Goal: Information Seeking & Learning: Check status

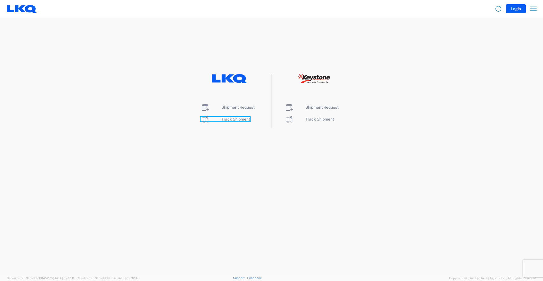
click at [225, 119] on span "Track Shipment" at bounding box center [235, 119] width 29 height 5
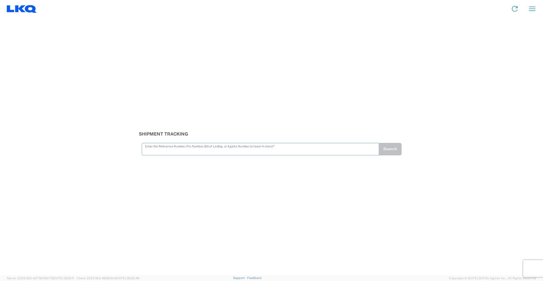
click at [184, 151] on input "text" at bounding box center [260, 149] width 230 height 10
type input "56750135"
click at [391, 150] on button "Search" at bounding box center [389, 149] width 23 height 12
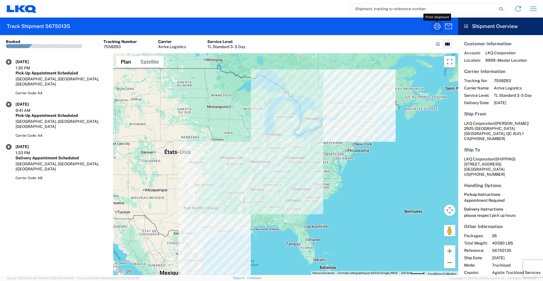
click at [437, 25] on icon "button" at bounding box center [437, 26] width 9 height 9
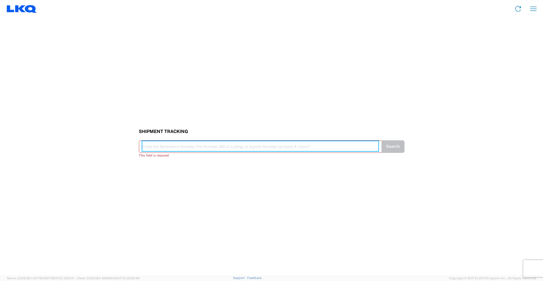
click at [158, 148] on input "text" at bounding box center [260, 146] width 236 height 10
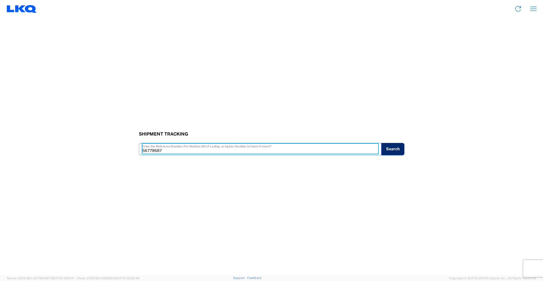
type input "56779687"
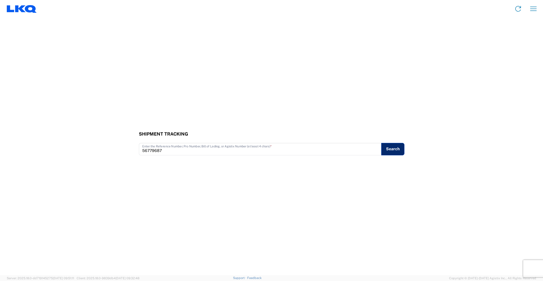
click at [395, 153] on button "Search" at bounding box center [392, 149] width 23 height 12
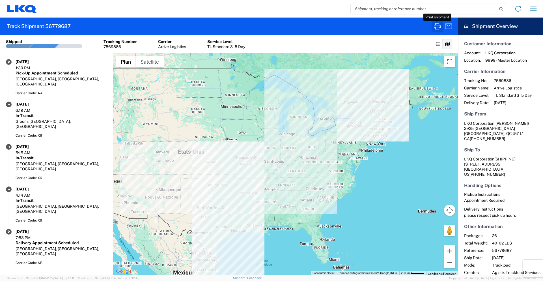
click at [438, 24] on icon "button" at bounding box center [437, 26] width 9 height 9
